Goal: Task Accomplishment & Management: Manage account settings

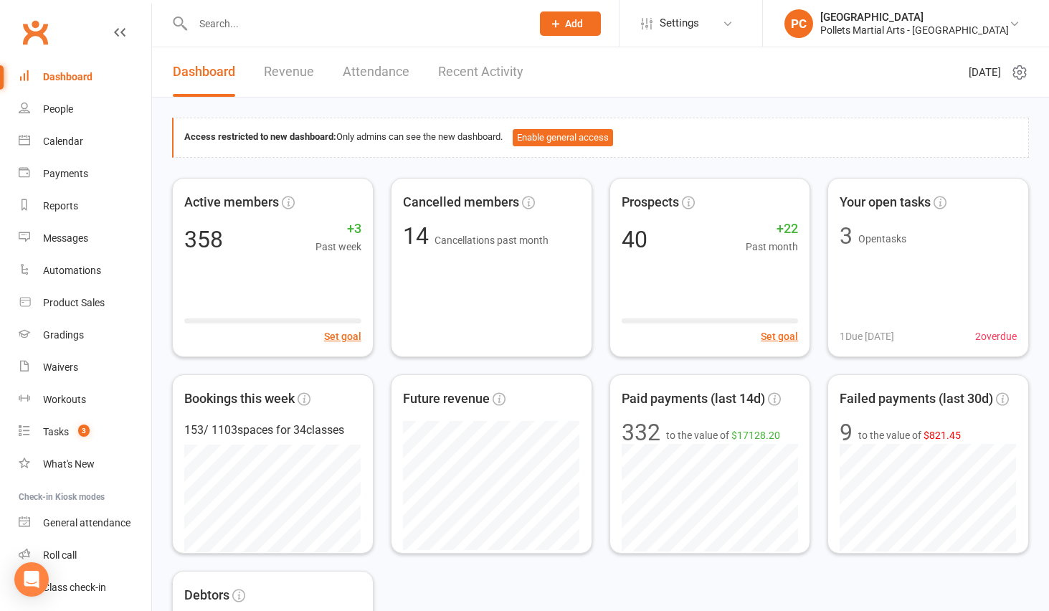
click at [229, 29] on input "text" at bounding box center [355, 24] width 333 height 20
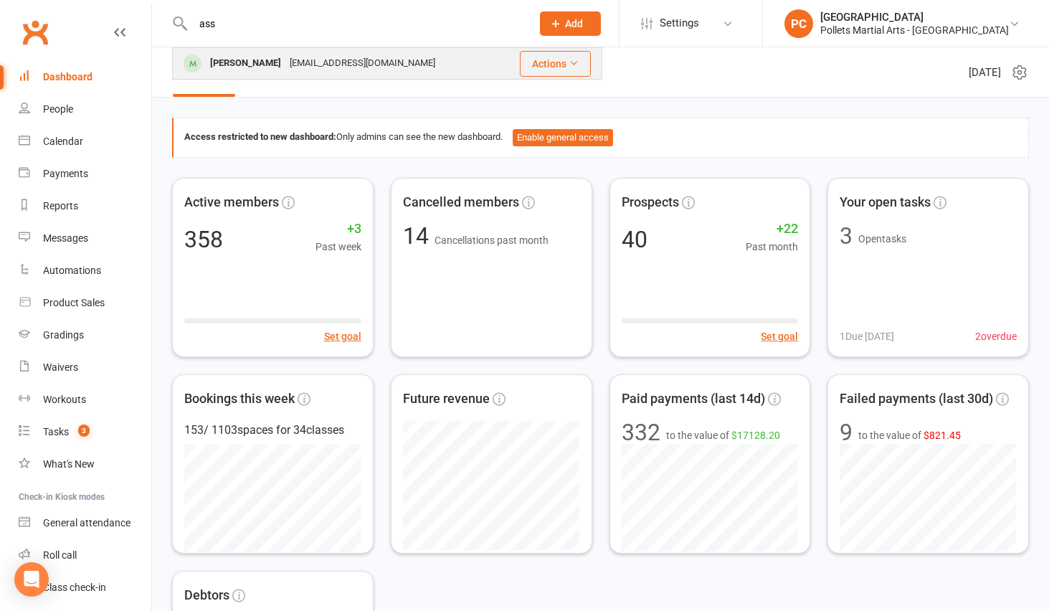
type input "ass"
click at [267, 60] on div "[PERSON_NAME]" at bounding box center [246, 63] width 80 height 21
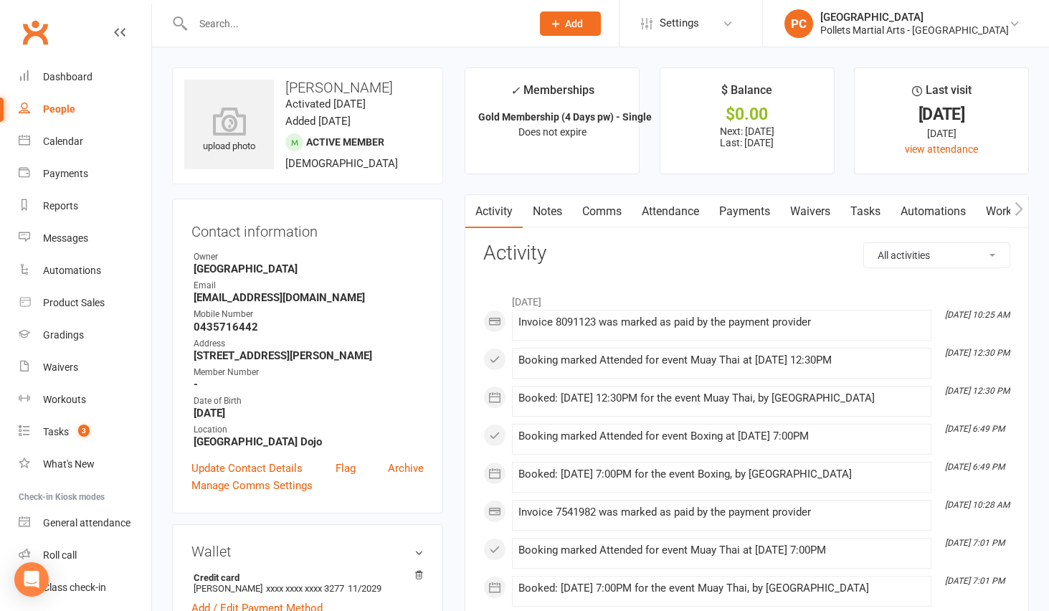
scroll to position [313, 0]
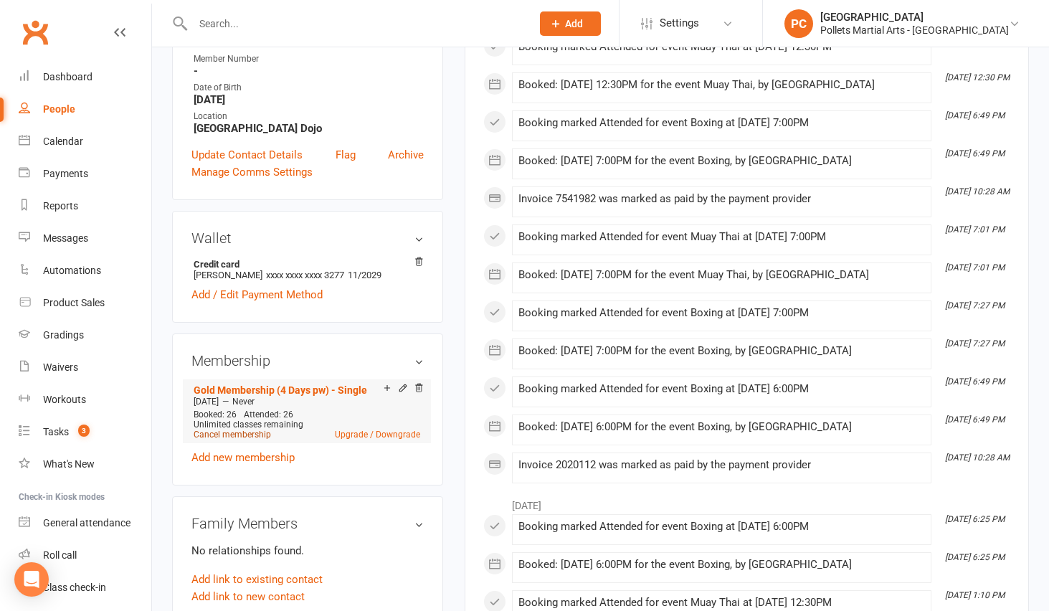
click at [237, 430] on link "Cancel membership" at bounding box center [232, 434] width 77 height 10
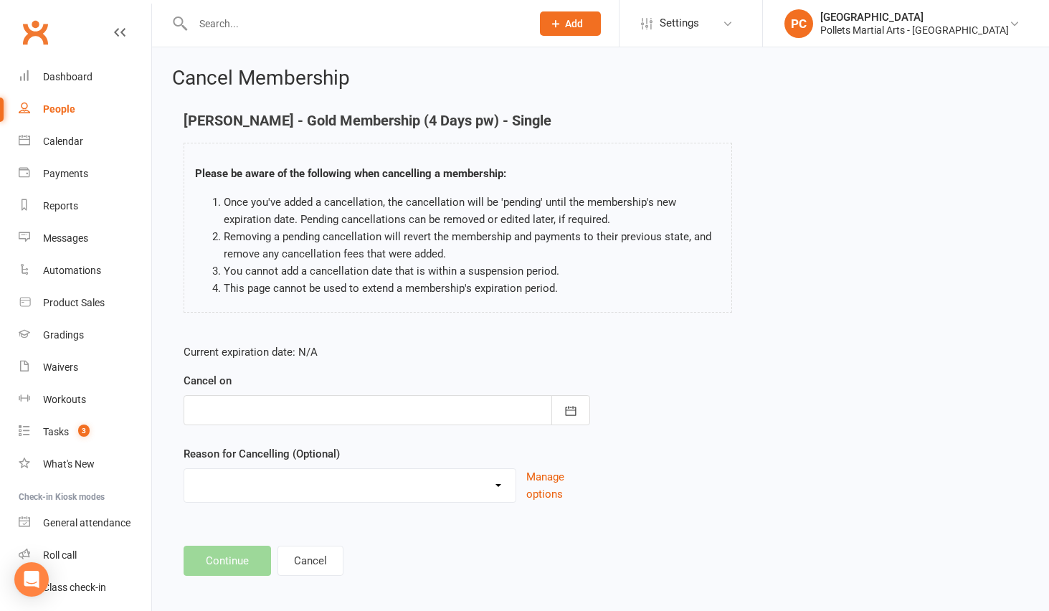
click at [388, 426] on form "Current expiration date: N/A Cancel on [DATE] Sun Mon Tue Wed Thu Fri Sat 31 27…" at bounding box center [387, 422] width 406 height 159
click at [389, 416] on div at bounding box center [387, 410] width 406 height 30
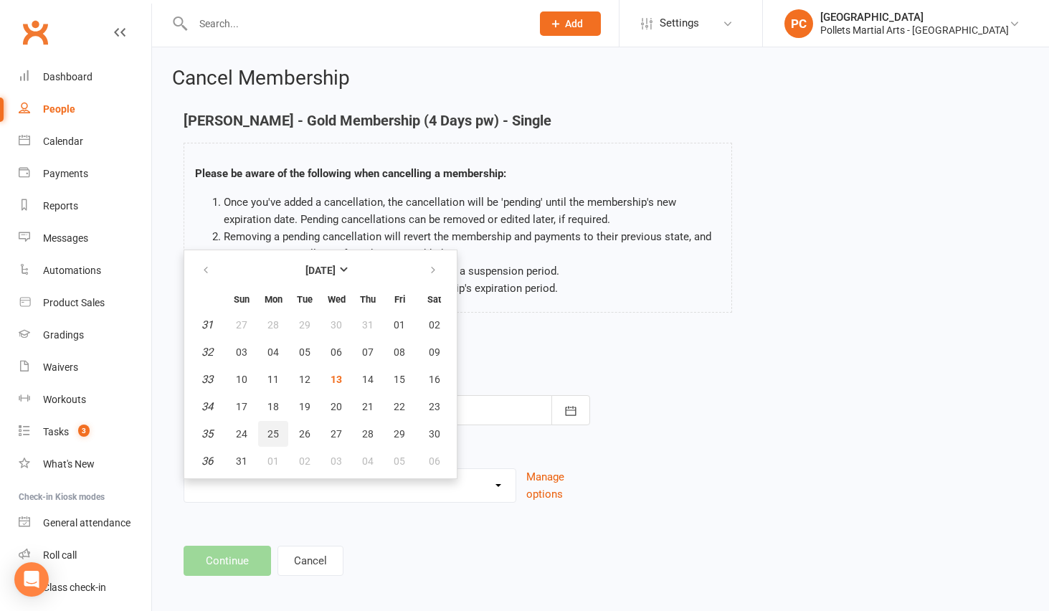
click at [275, 431] on span "25" at bounding box center [272, 433] width 11 height 11
type input "[DATE]"
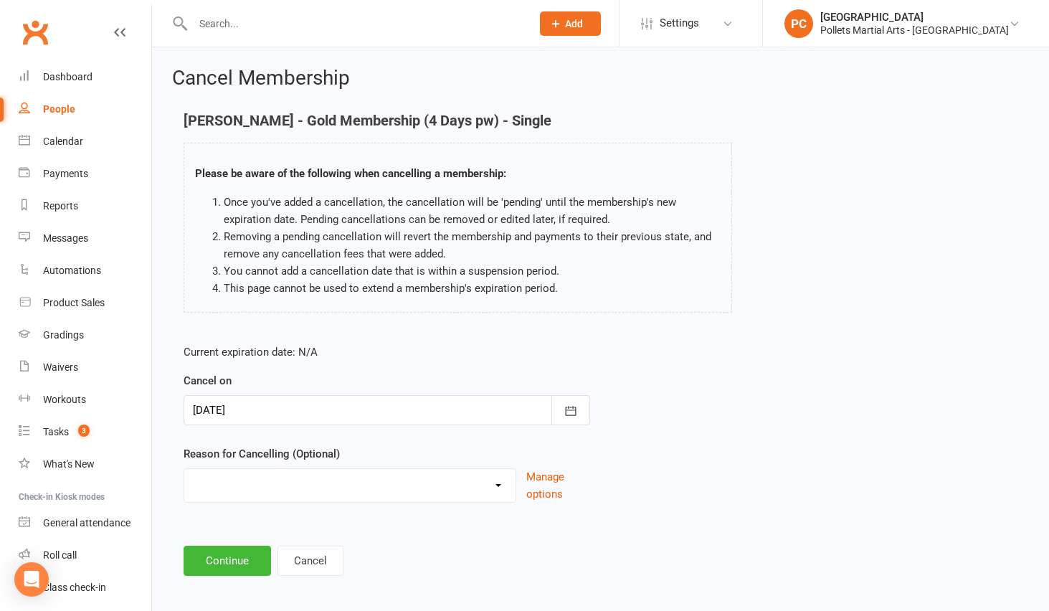
click at [260, 497] on div "Clashes with other term sports Doesn't Fit my Schedule Don't like the classes F…" at bounding box center [350, 485] width 333 height 34
click at [260, 490] on select "Clashes with other term sports Doesn't Fit my Schedule Don't like the classes F…" at bounding box center [349, 483] width 331 height 29
select select "5"
click at [184, 469] on select "Clashes with other term sports Doesn't Fit my Schedule Don't like the classes F…" at bounding box center [349, 483] width 331 height 29
click at [234, 566] on button "Continue" at bounding box center [227, 561] width 87 height 30
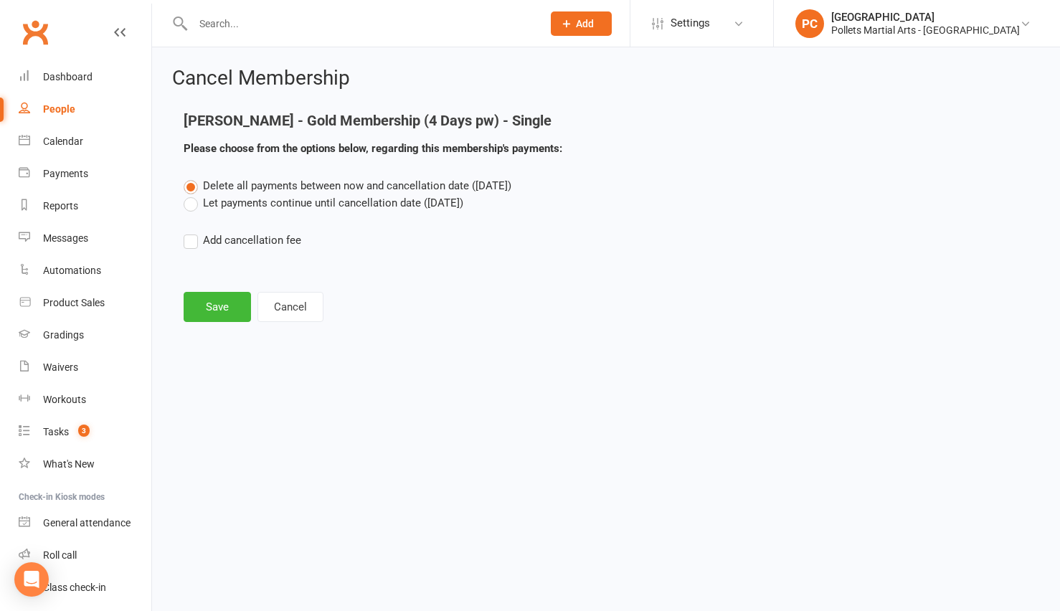
click at [224, 204] on label "Let payments continue until cancellation date ([DATE])" at bounding box center [324, 202] width 280 height 17
click at [193, 194] on input "Let payments continue until cancellation date ([DATE])" at bounding box center [188, 194] width 9 height 0
click at [220, 299] on button "Save" at bounding box center [217, 307] width 67 height 30
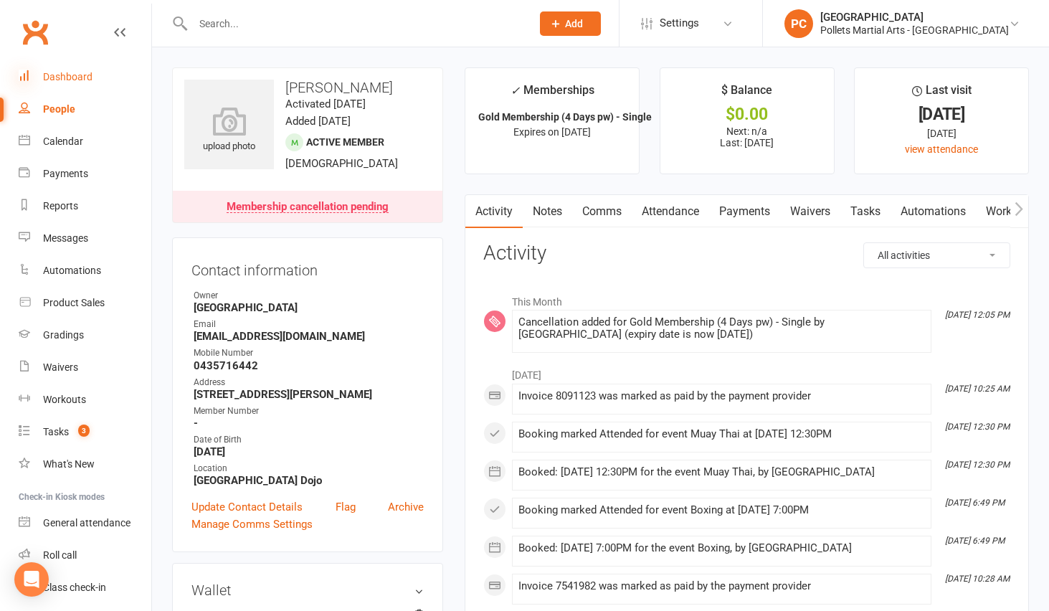
click at [29, 72] on icon at bounding box center [24, 75] width 11 height 11
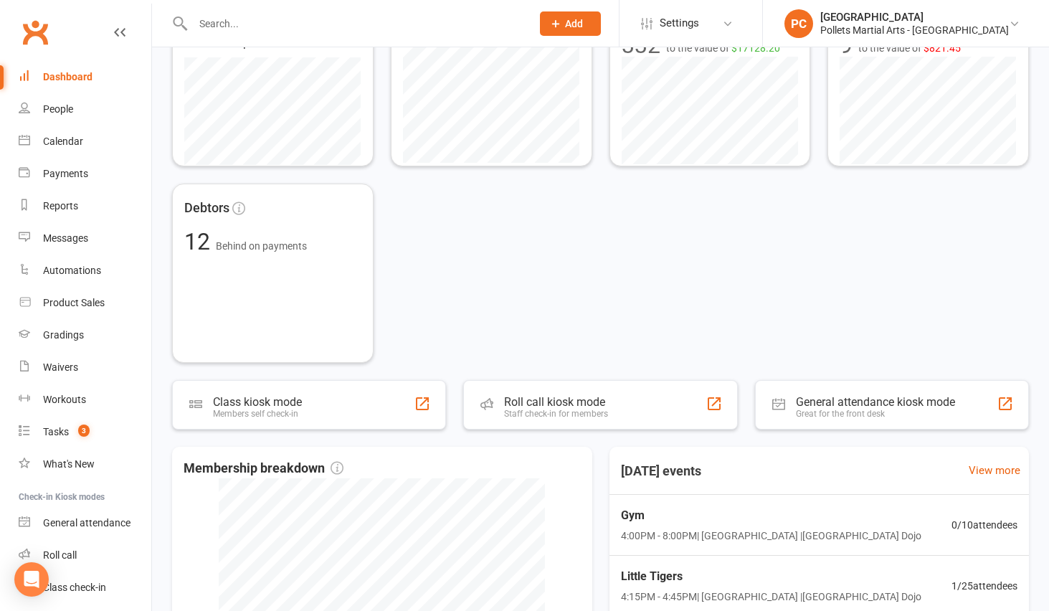
scroll to position [676, 0]
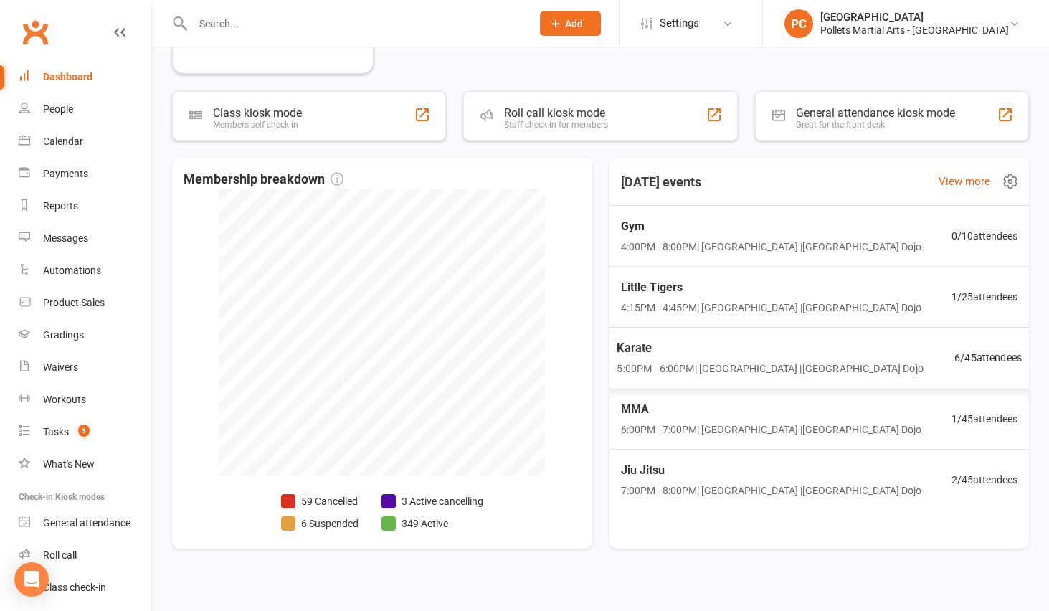
click at [907, 348] on div "Karate 5:00PM - 6:00PM | [GEOGRAPHIC_DATA] | [GEOGRAPHIC_DATA] Dojo 6 / 45 atte…" at bounding box center [819, 358] width 440 height 62
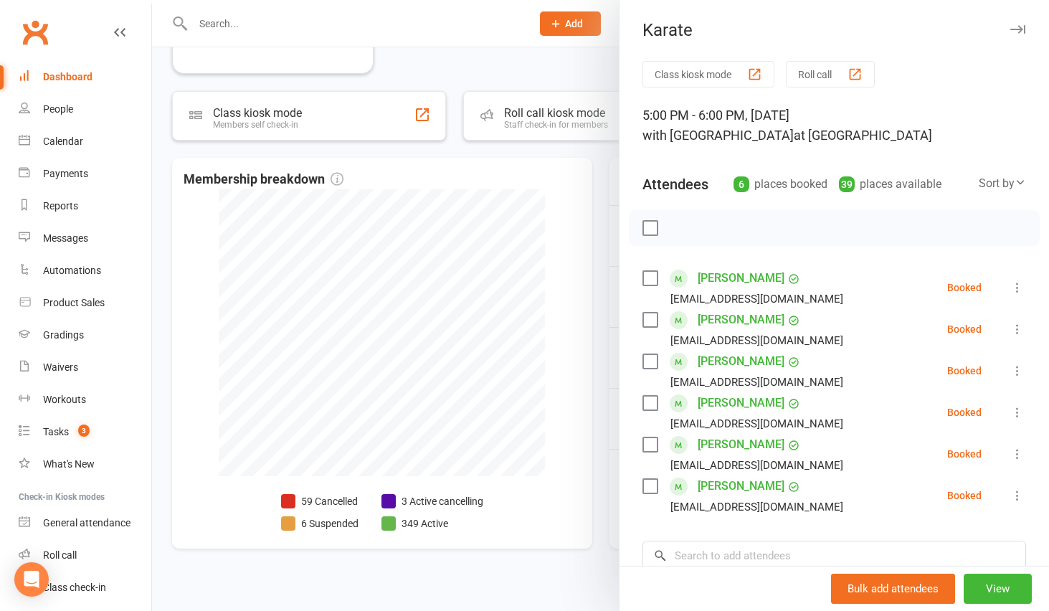
click at [600, 303] on div at bounding box center [600, 305] width 897 height 611
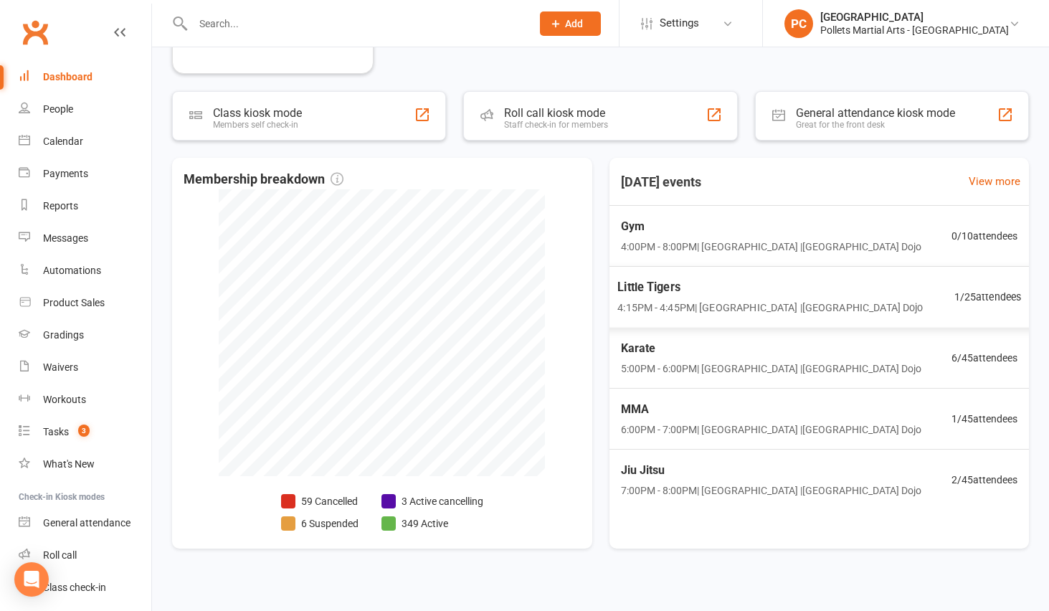
click at [751, 300] on span "4:15PM - 4:45PM | [GEOGRAPHIC_DATA] | [GEOGRAPHIC_DATA]" at bounding box center [769, 308] width 305 height 16
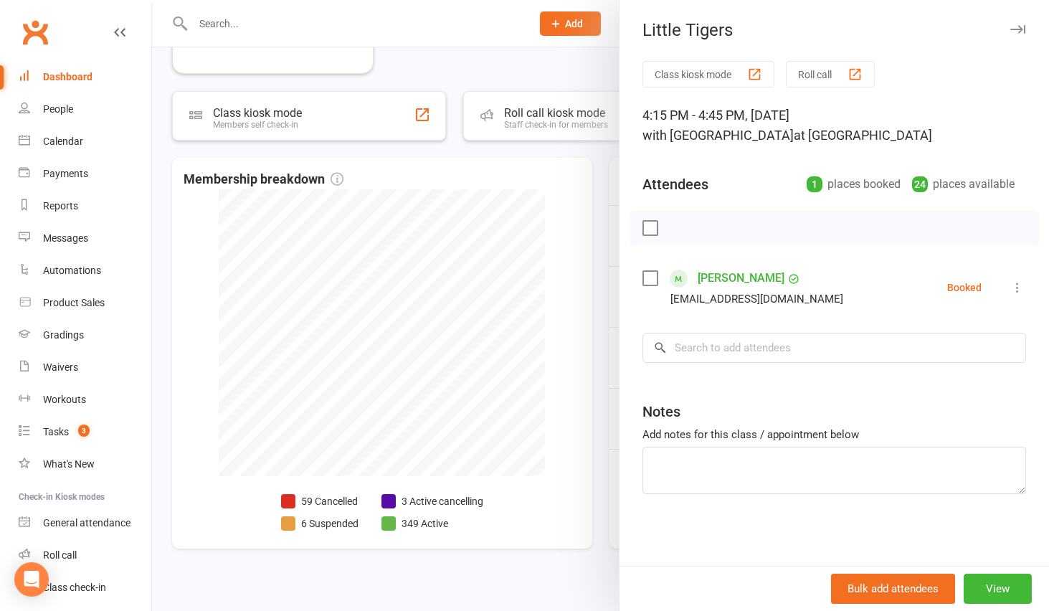
click at [597, 265] on div at bounding box center [600, 305] width 897 height 611
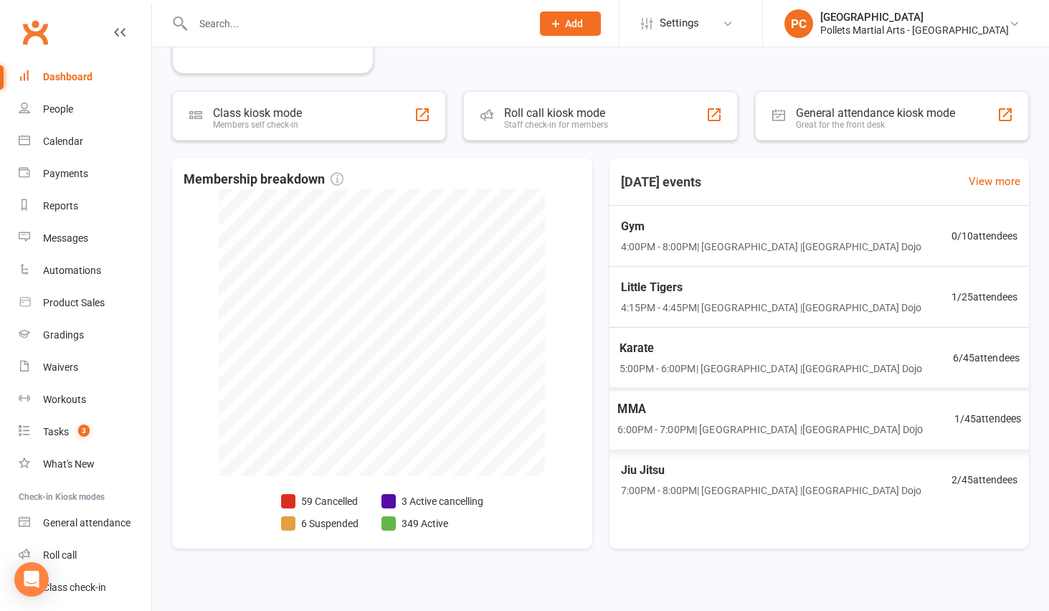
click at [815, 429] on span "6:00PM - 7:00PM | [GEOGRAPHIC_DATA] | [GEOGRAPHIC_DATA]" at bounding box center [769, 430] width 305 height 16
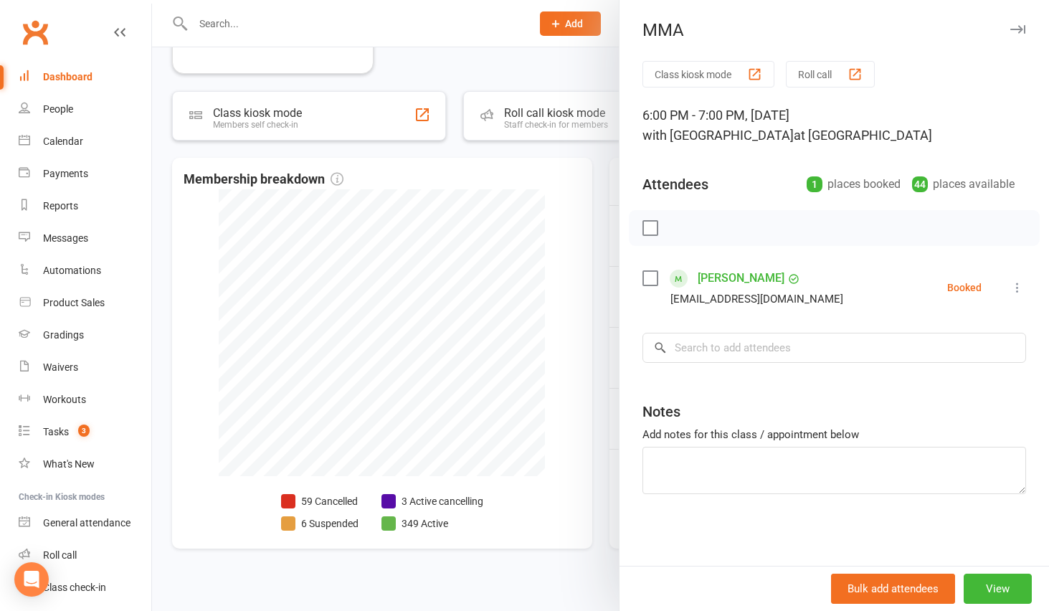
click at [599, 362] on div at bounding box center [600, 305] width 897 height 611
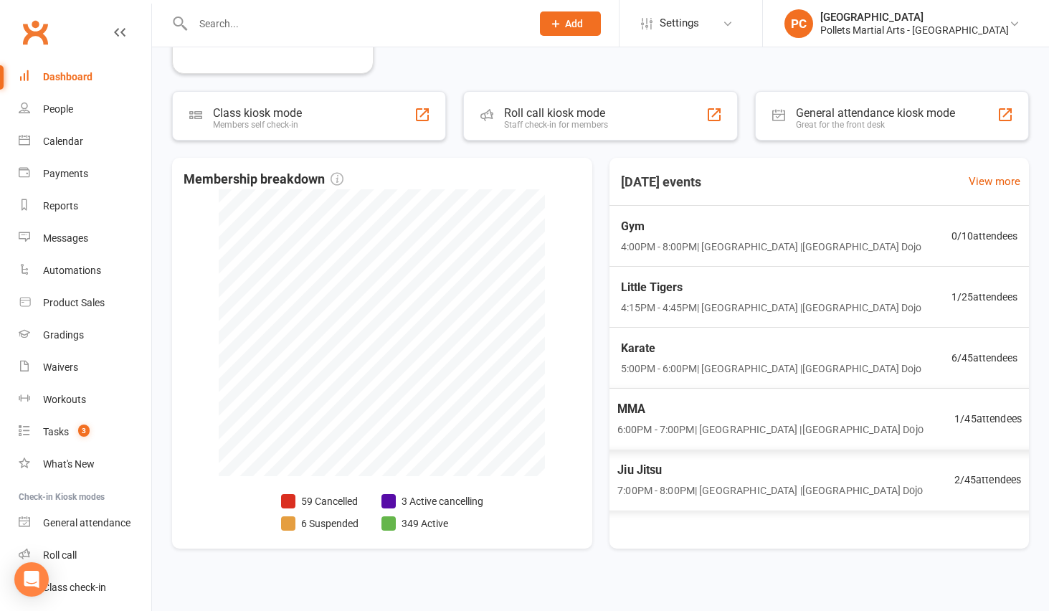
click at [683, 466] on span "Jiu Jitsu" at bounding box center [769, 470] width 305 height 19
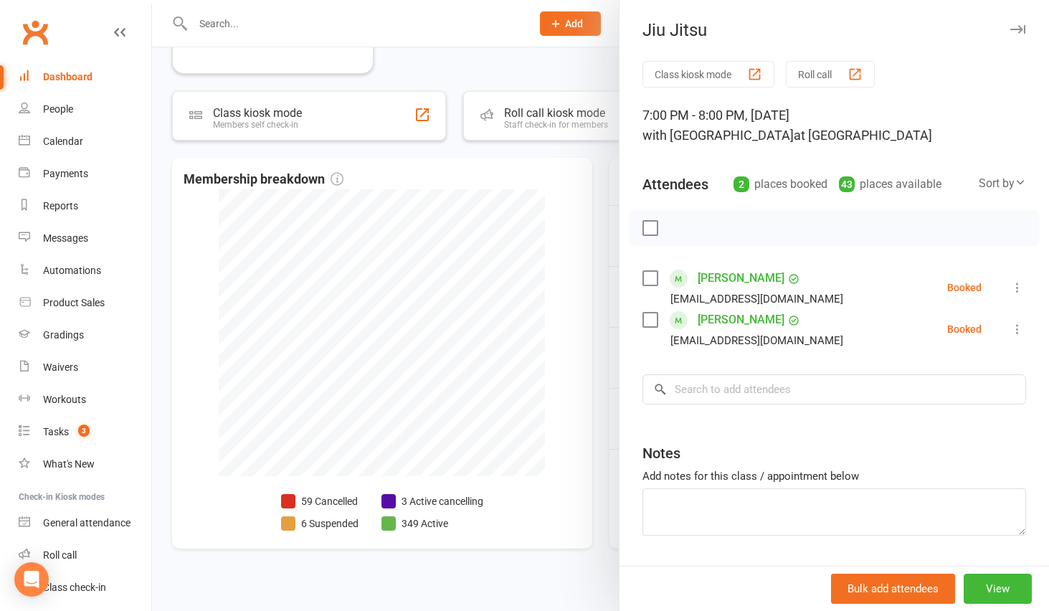
click at [596, 402] on div at bounding box center [600, 305] width 897 height 611
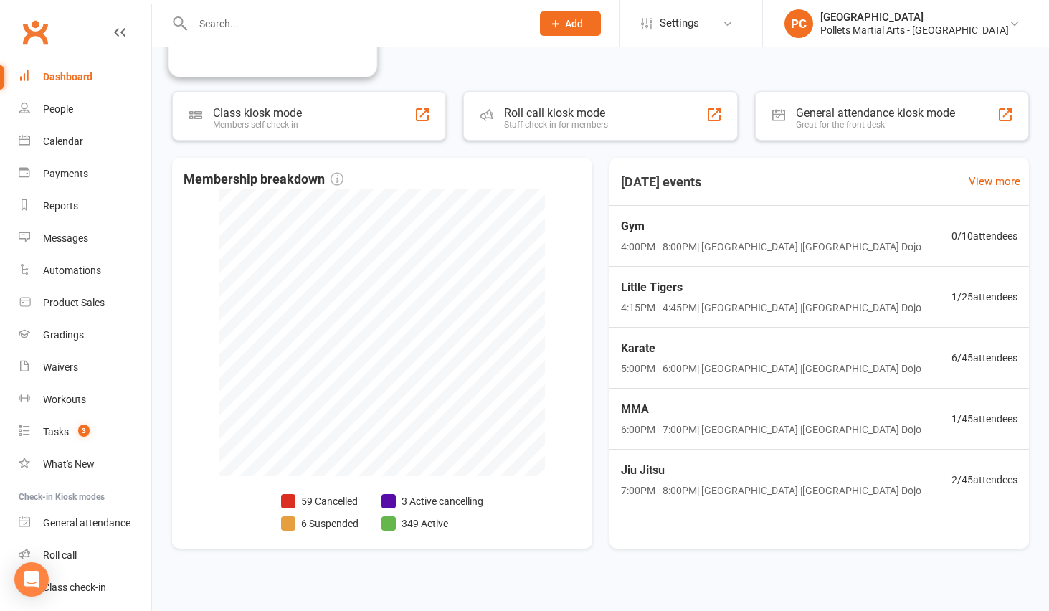
scroll to position [0, 0]
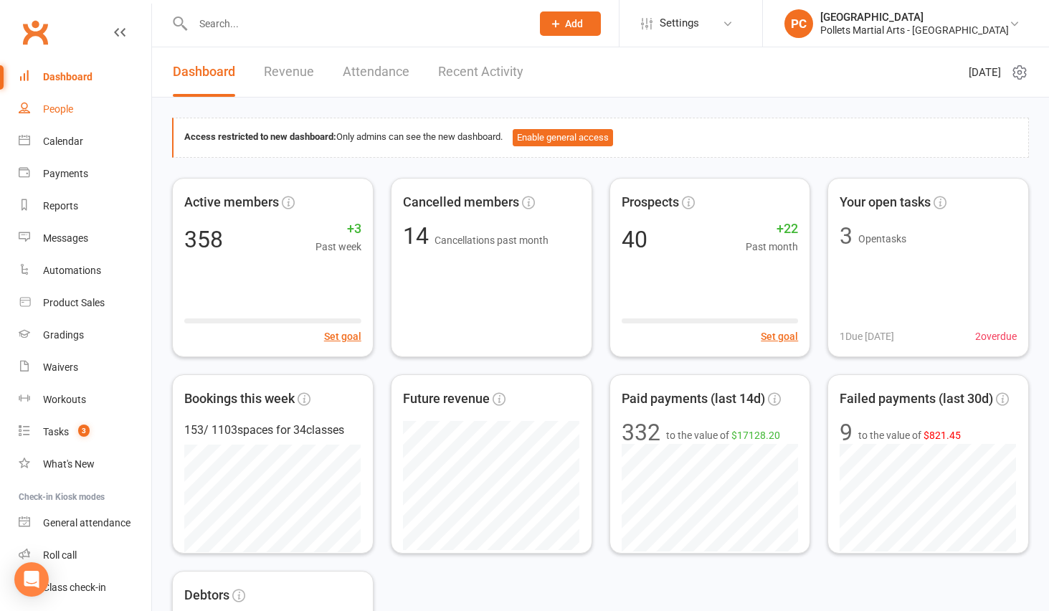
click at [64, 105] on div "People" at bounding box center [58, 108] width 30 height 11
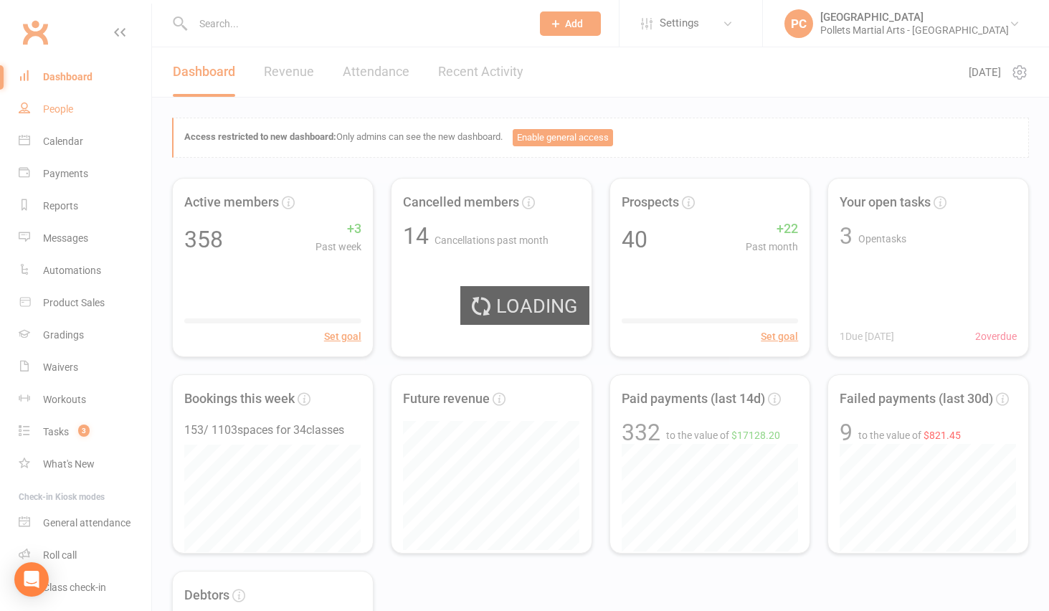
select select "100"
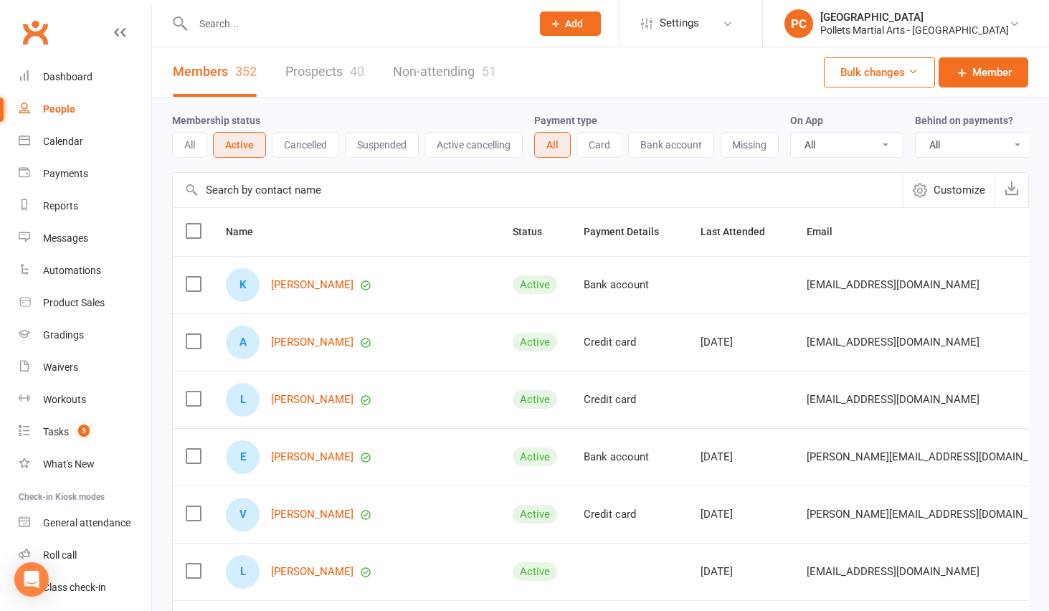
click at [348, 77] on link "Prospects 40" at bounding box center [324, 71] width 79 height 49
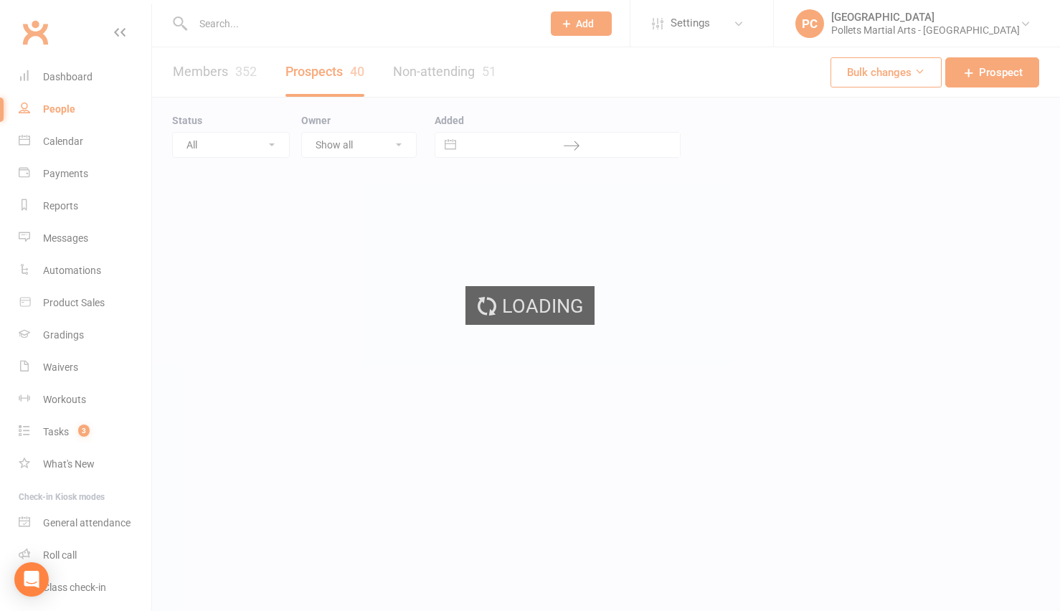
select select "100"
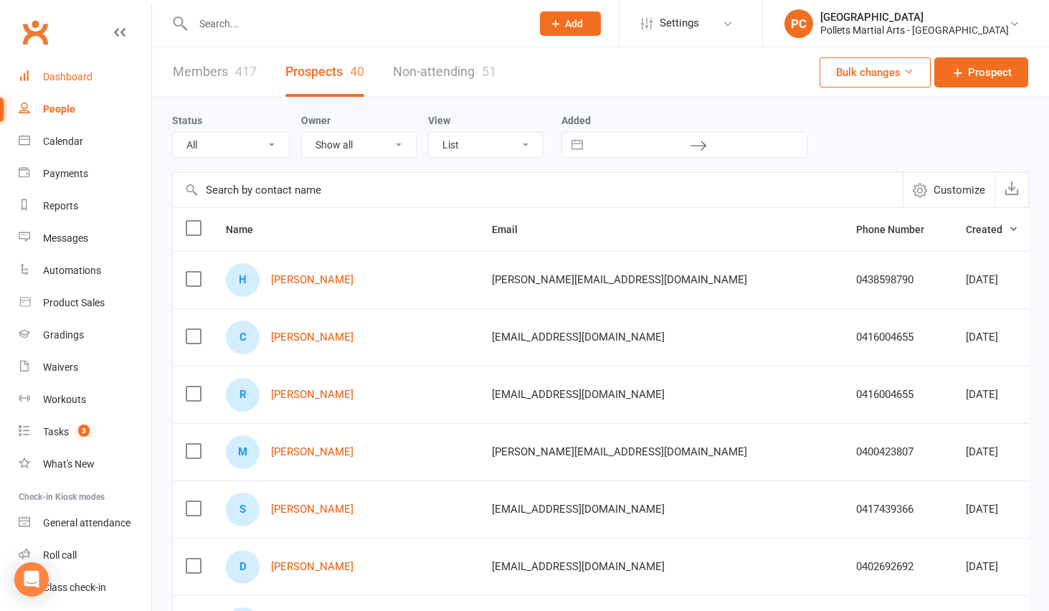
click at [65, 82] on div "Dashboard" at bounding box center [67, 76] width 49 height 11
